Goal: Information Seeking & Learning: Learn about a topic

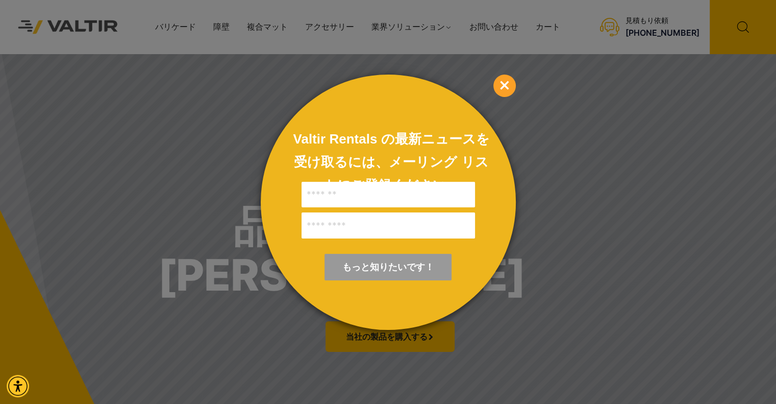
click at [509, 83] on span "×" at bounding box center [505, 86] width 22 height 22
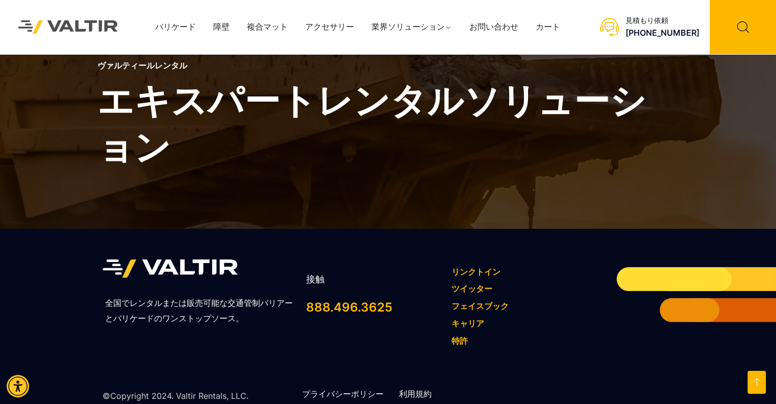
scroll to position [3046, 0]
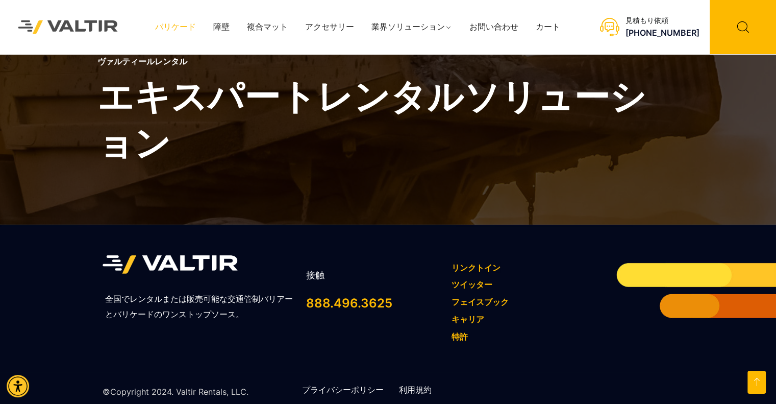
click at [199, 23] on link "バリケード" at bounding box center [175, 26] width 58 height 15
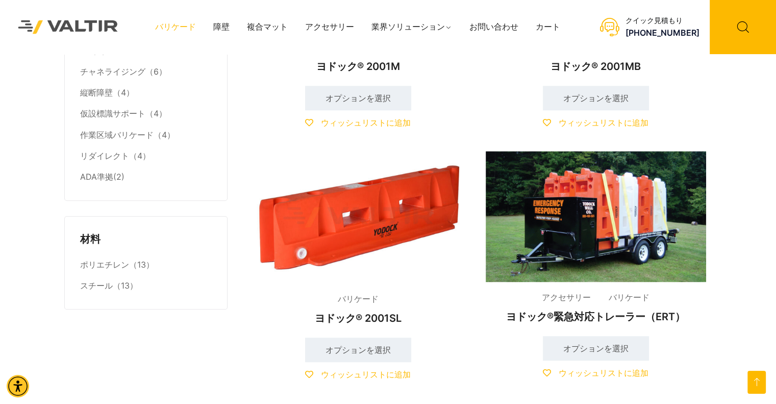
scroll to position [1060, 0]
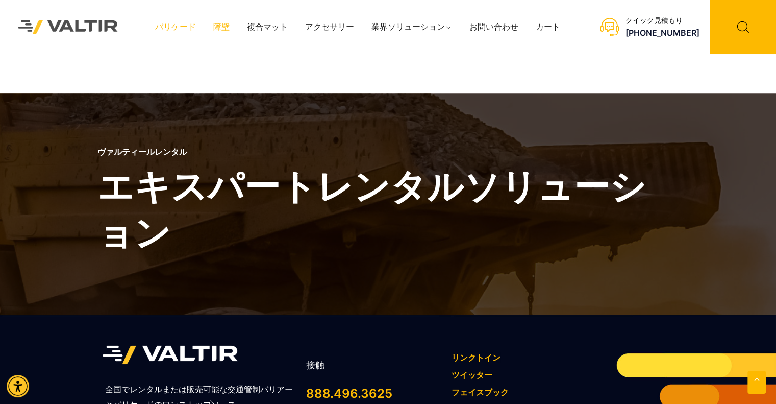
click at [216, 30] on font "障壁" at bounding box center [221, 26] width 16 height 10
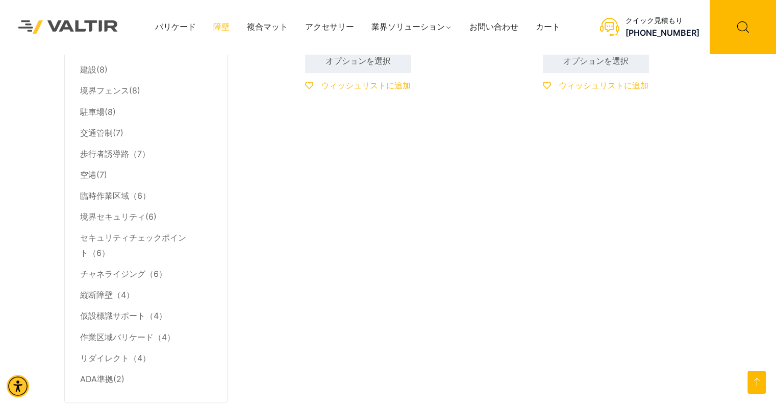
scroll to position [510, 0]
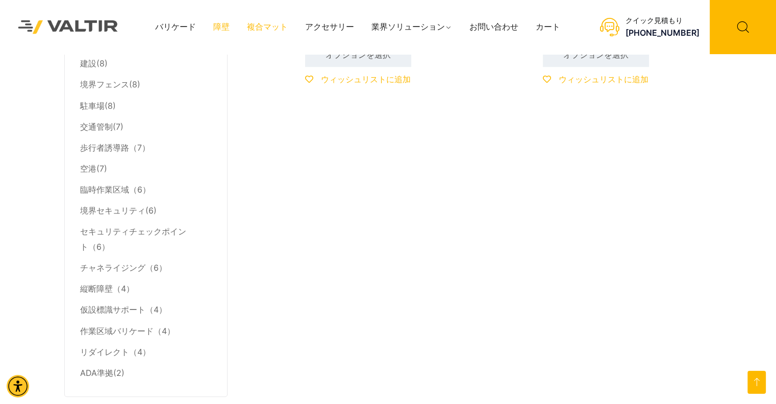
click at [272, 24] on font "複合マット" at bounding box center [267, 26] width 41 height 10
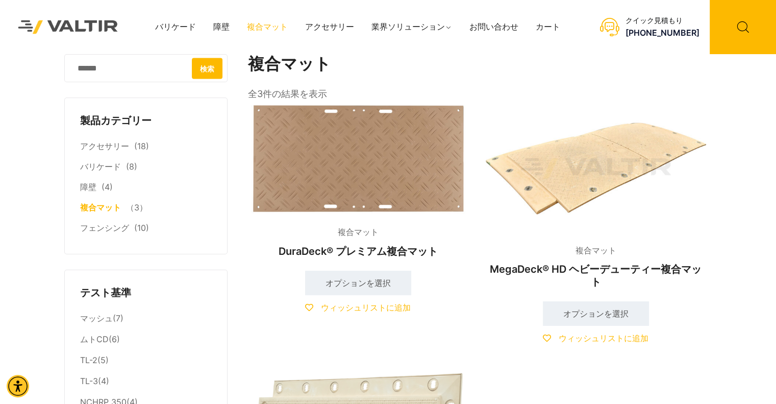
scroll to position [353, 0]
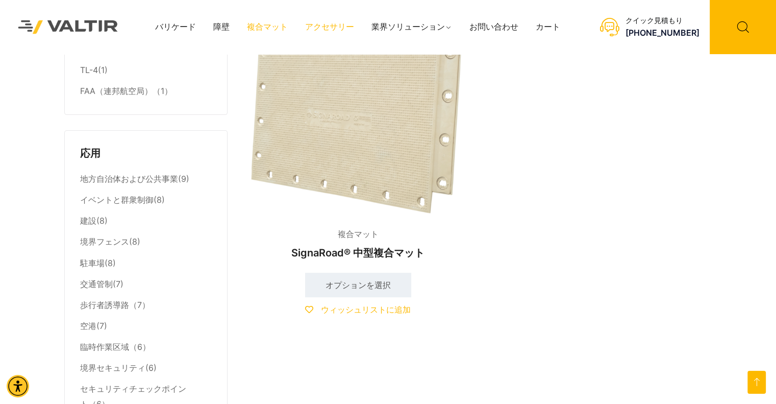
click at [322, 22] on font "アクセサリー" at bounding box center [329, 26] width 49 height 10
click at [135, 198] on font "イベントと群衆制御" at bounding box center [116, 199] width 73 height 10
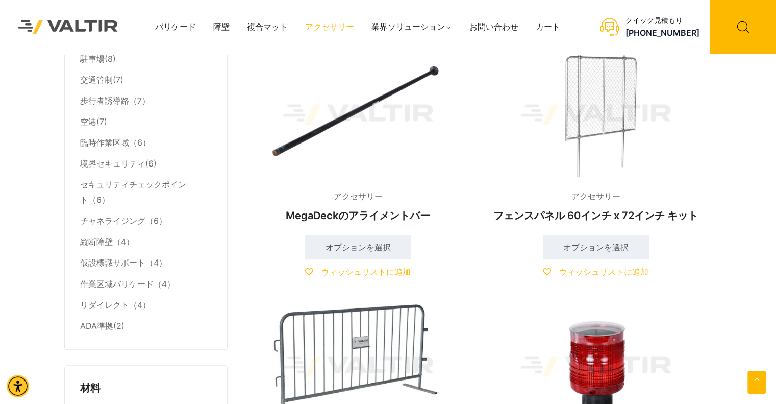
scroll to position [578, 0]
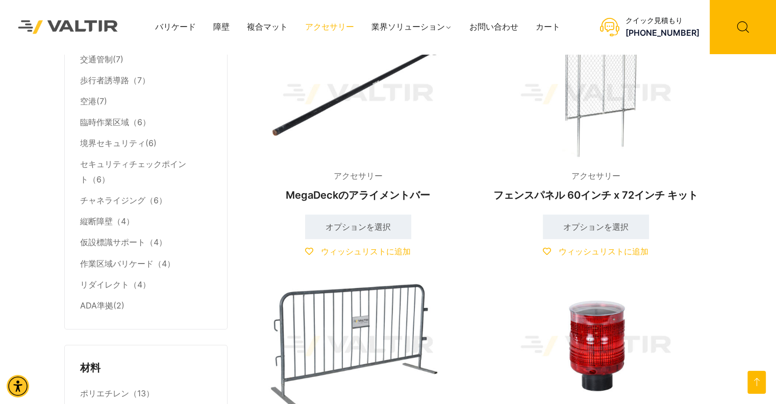
click at [596, 107] on img at bounding box center [596, 94] width 220 height 132
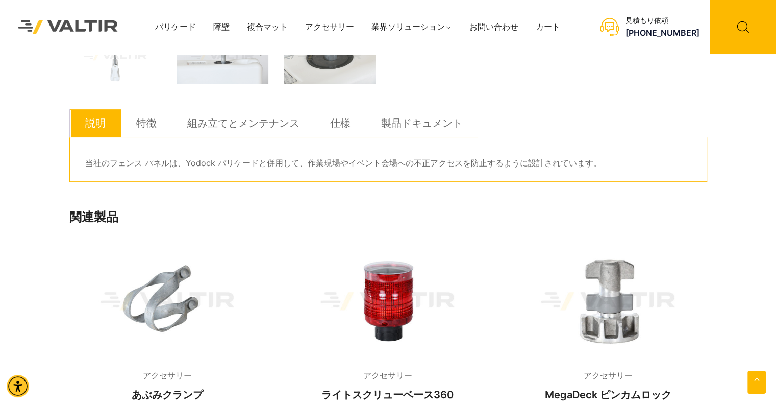
scroll to position [367, 0]
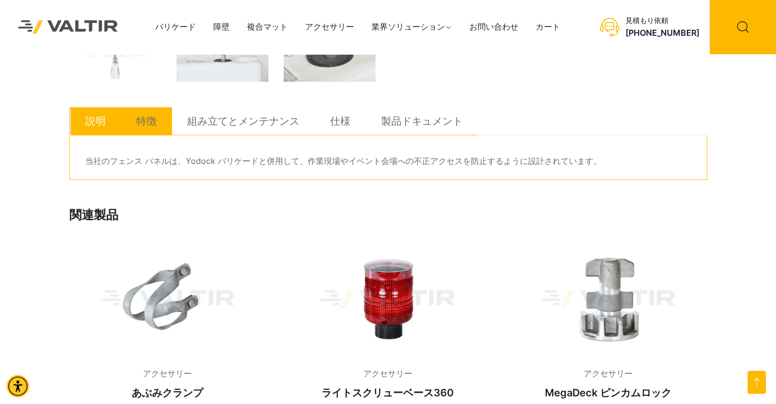
click at [143, 116] on font "特徴" at bounding box center [146, 121] width 20 height 12
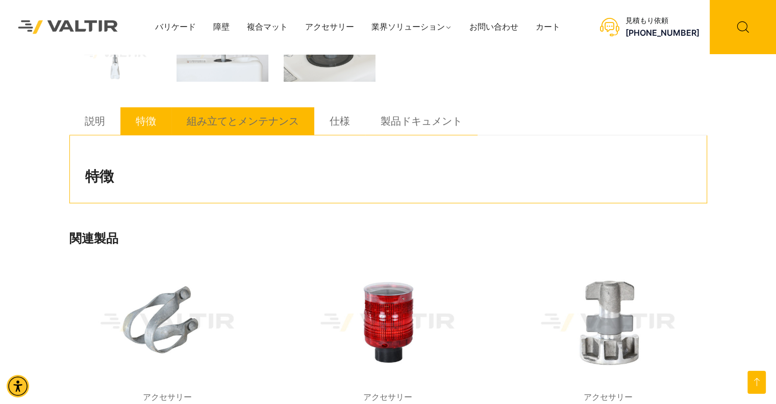
click at [201, 129] on link "組み立てとメンテナンス" at bounding box center [243, 121] width 112 height 28
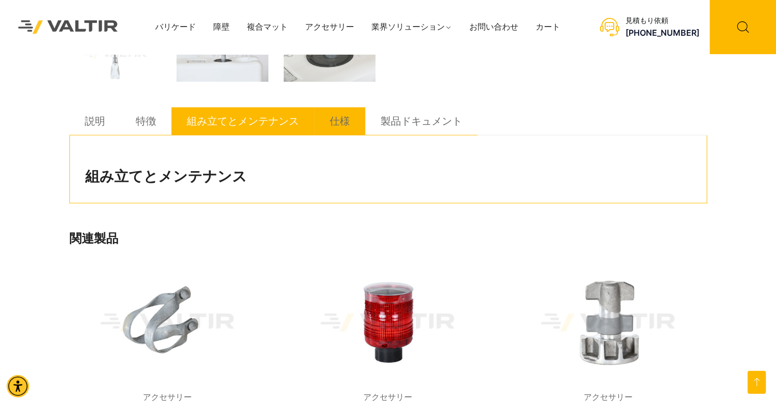
click at [345, 133] on link "仕様" at bounding box center [340, 121] width 20 height 28
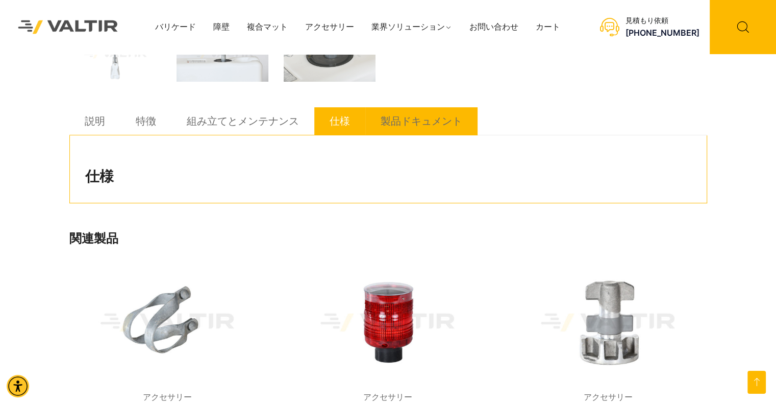
click at [418, 129] on link "製品ドキュメント" at bounding box center [422, 121] width 82 height 28
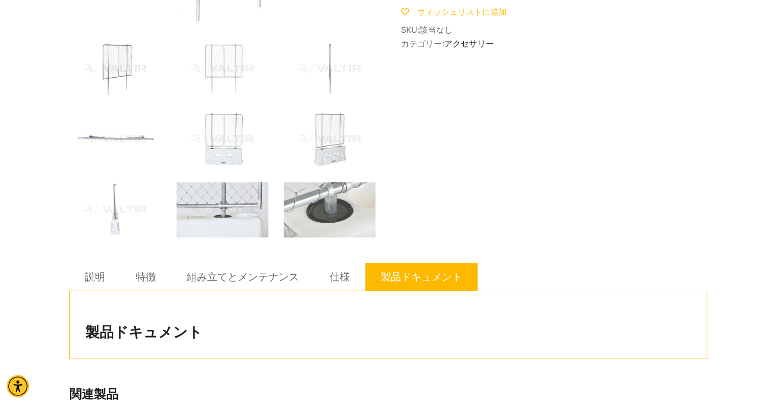
scroll to position [0, 0]
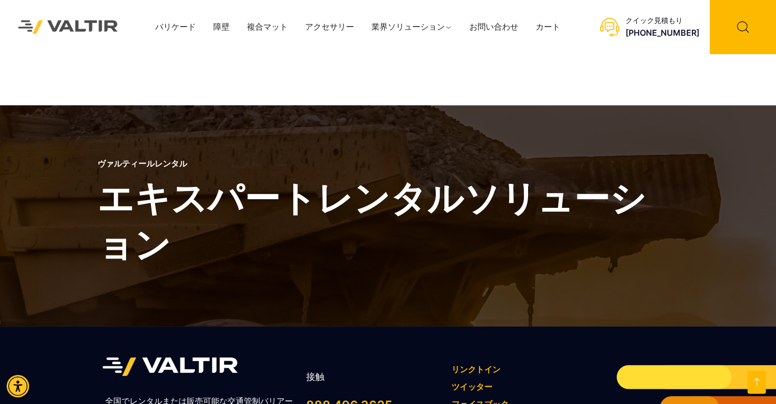
scroll to position [768, 0]
